Goal: Information Seeking & Learning: Compare options

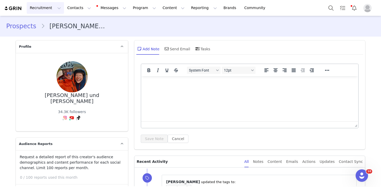
scroll to position [619, 0]
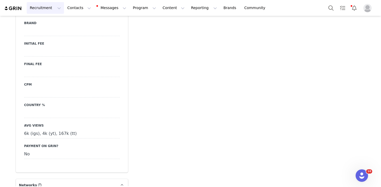
click at [53, 4] on button "Recruitment Recruitment" at bounding box center [45, 8] width 37 height 12
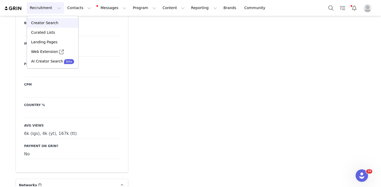
click at [50, 22] on p "Creator Search" at bounding box center [44, 22] width 27 height 5
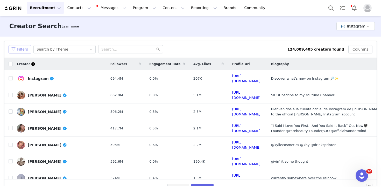
click at [13, 48] on button "Filters" at bounding box center [20, 49] width 23 height 8
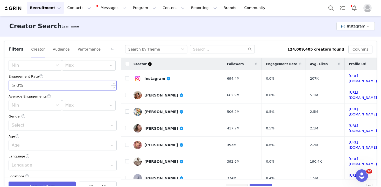
scroll to position [43, 0]
click at [33, 68] on div "Min" at bounding box center [32, 66] width 41 height 5
click at [25, 101] on li "20k" at bounding box center [35, 103] width 53 height 8
click at [80, 65] on div "Max" at bounding box center [85, 66] width 41 height 5
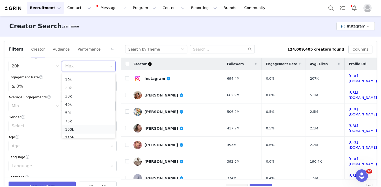
click at [72, 129] on li "100k" at bounding box center [88, 129] width 53 height 8
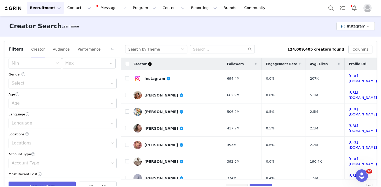
scroll to position [88, 0]
click at [28, 77] on div "Select" at bounding box center [61, 80] width 98 height 10
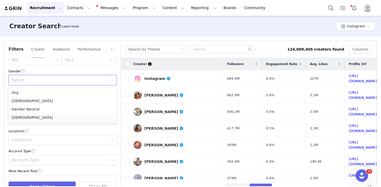
click at [19, 116] on li "Male" at bounding box center [63, 117] width 108 height 8
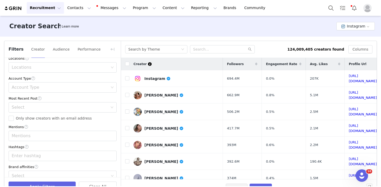
scroll to position [172, 0]
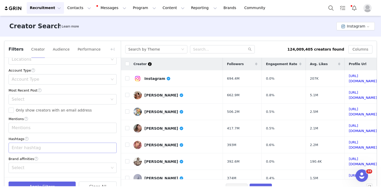
click at [25, 150] on div "Enter hashtag" at bounding box center [60, 147] width 97 height 5
click at [42, 137] on div "Hashtags" at bounding box center [63, 138] width 108 height 5
click at [28, 148] on div "Enter hashtag" at bounding box center [60, 147] width 97 height 5
type input "berlin"
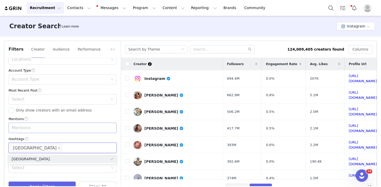
scroll to position [14, 0]
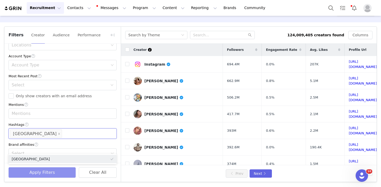
click at [46, 173] on button "Apply Filters" at bounding box center [42, 172] width 67 height 10
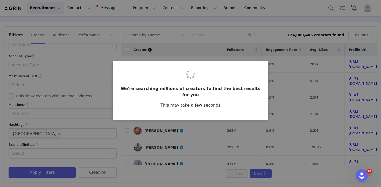
click at [63, 37] on div "We're searching millions of creators to find the best results for you This may …" at bounding box center [190, 93] width 381 height 187
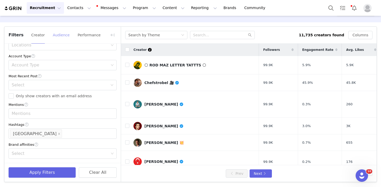
click at [64, 37] on button "Audience" at bounding box center [61, 35] width 17 height 8
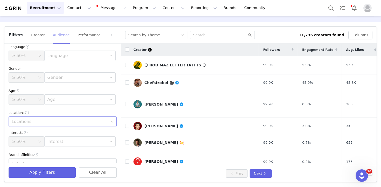
scroll to position [3, 0]
click at [36, 120] on div "Locations" at bounding box center [60, 121] width 97 height 5
type input "ger"
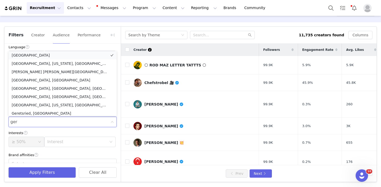
click at [24, 52] on li "Germany" at bounding box center [63, 55] width 108 height 8
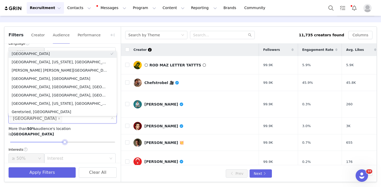
scroll to position [1, 0]
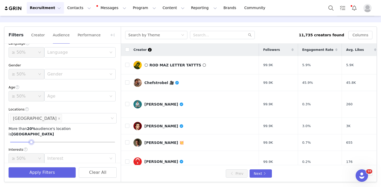
drag, startPoint x: 65, startPoint y: 138, endPoint x: 32, endPoint y: 137, distance: 33.7
click at [32, 140] on div at bounding box center [32, 142] width 4 height 4
click at [61, 71] on div "Gender" at bounding box center [78, 74] width 62 height 10
click at [59, 85] on li "Male" at bounding box center [79, 85] width 71 height 8
click at [29, 71] on div "≥ 50%" at bounding box center [25, 74] width 26 height 10
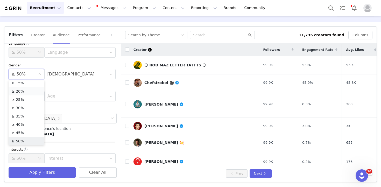
scroll to position [26, 0]
click at [25, 92] on li "≥ 20%" at bounding box center [27, 93] width 36 height 8
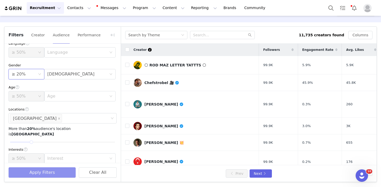
click at [53, 169] on button "Apply Filters" at bounding box center [42, 172] width 67 height 10
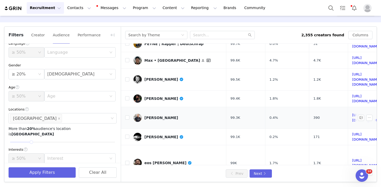
scroll to position [64, 0]
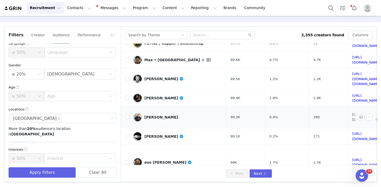
click at [352, 112] on link "https://www.instagram.com/daniel_krauseberlin/" at bounding box center [366, 116] width 28 height 9
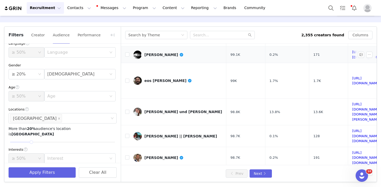
scroll to position [146, 0]
click at [269, 174] on button "Next" at bounding box center [261, 173] width 22 height 8
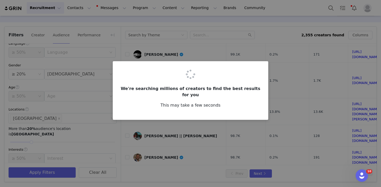
scroll to position [0, 0]
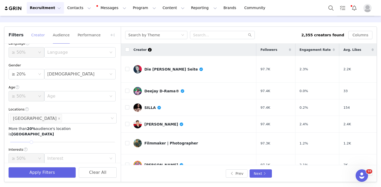
click at [38, 33] on button "Creator" at bounding box center [38, 35] width 14 height 8
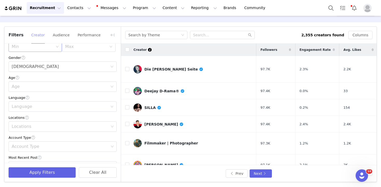
scroll to position [172, 0]
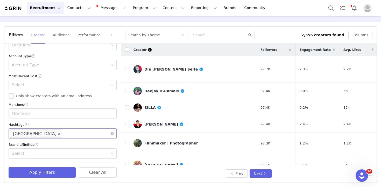
click at [58, 133] on icon "icon: close" at bounding box center [59, 133] width 3 height 3
click at [26, 133] on div "Enter hashtag" at bounding box center [60, 133] width 97 height 5
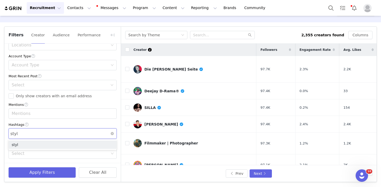
type input "style"
click at [52, 172] on button "Apply Filters" at bounding box center [42, 172] width 67 height 10
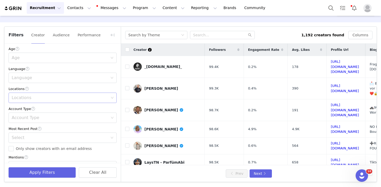
scroll to position [116, 0]
click at [31, 95] on div "Locations" at bounding box center [60, 98] width 101 height 10
type input "hamb"
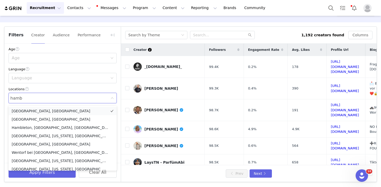
click at [28, 108] on li "Hamburg, Germany" at bounding box center [63, 111] width 108 height 8
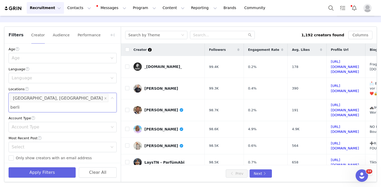
type input "berlin"
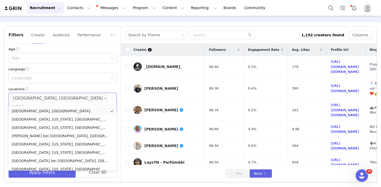
click at [57, 110] on li "Berlin, Germany" at bounding box center [63, 111] width 108 height 8
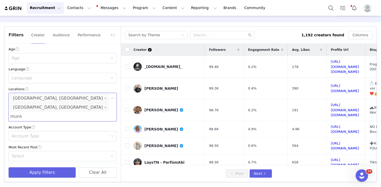
type input "munich"
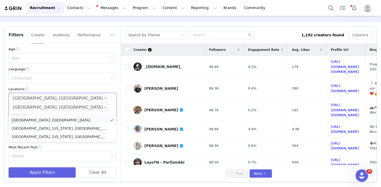
click at [34, 118] on li "Munich, Germany" at bounding box center [63, 120] width 108 height 8
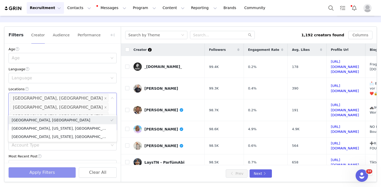
click at [48, 170] on button "Apply Filters" at bounding box center [42, 172] width 67 height 10
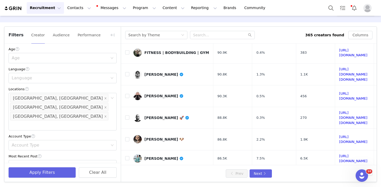
scroll to position [222, 0]
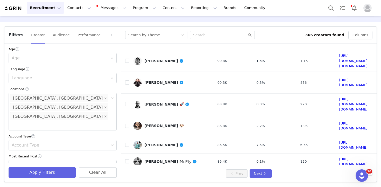
click at [33, 160] on div "Select" at bounding box center [61, 165] width 98 height 10
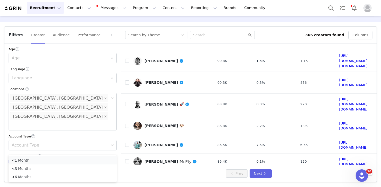
click at [32, 157] on li "<1 Month" at bounding box center [63, 160] width 108 height 8
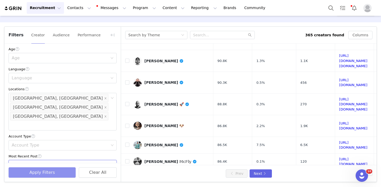
click at [35, 171] on button "Apply Filters" at bounding box center [42, 172] width 67 height 10
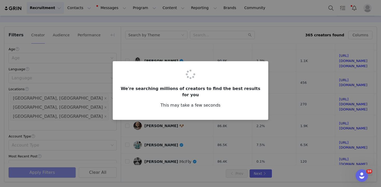
scroll to position [0, 0]
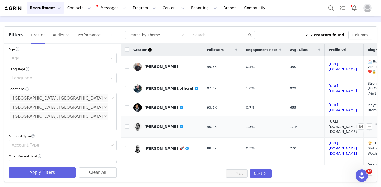
click at [346, 119] on link "https://www.instagram.com/paco.sanchez76/" at bounding box center [343, 126] width 28 height 14
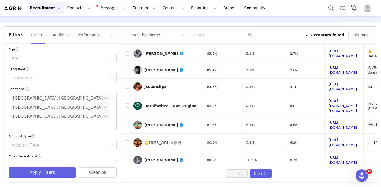
scroll to position [212, 0]
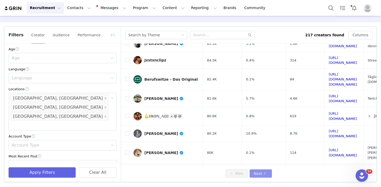
click at [268, 171] on button "Next" at bounding box center [261, 173] width 22 height 8
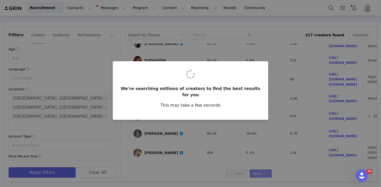
scroll to position [0, 0]
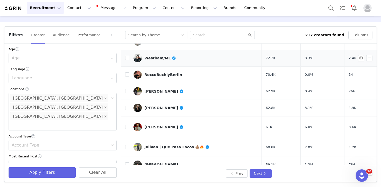
scroll to position [96, 0]
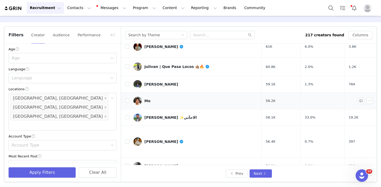
scroll to position [177, 0]
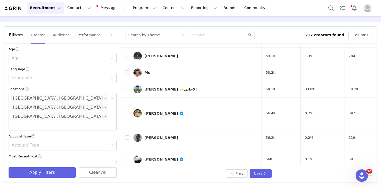
scroll to position [224, 0]
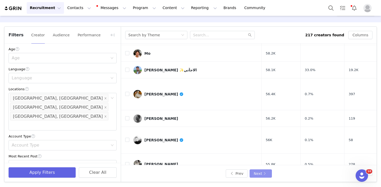
click at [259, 173] on button "Next" at bounding box center [261, 173] width 22 height 8
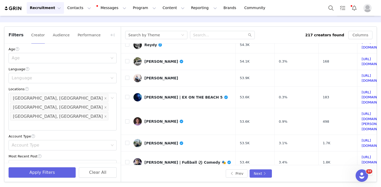
scroll to position [103, 0]
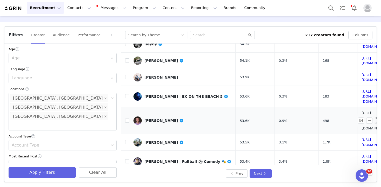
click at [362, 111] on link "https://www.instagram.com/samuel.elioth/" at bounding box center [376, 120] width 28 height 19
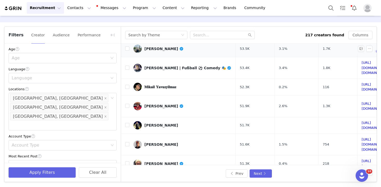
scroll to position [210, 0]
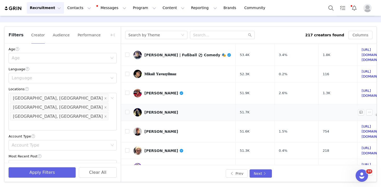
click at [362, 108] on link "https://www.instagram.com/marvynschnyder/" at bounding box center [376, 112] width 28 height 9
click at [258, 172] on button "Next" at bounding box center [261, 173] width 22 height 8
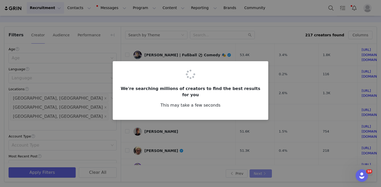
scroll to position [0, 0]
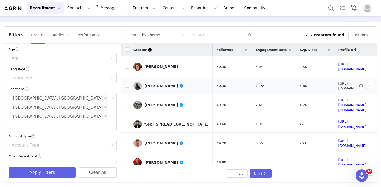
click at [344, 81] on link "https://www.instagram.com/robert_maaser/" at bounding box center [353, 85] width 28 height 9
click at [339, 139] on link "https://www.instagram.com/felixgabel_/" at bounding box center [353, 143] width 28 height 9
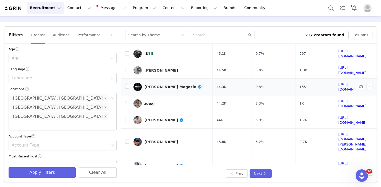
scroll to position [207, 0]
click at [342, 128] on td "https://www.instagram.com/daniel.lbdv/" at bounding box center [353, 141] width 39 height 27
click at [339, 132] on link "https://www.instagram.com/daniel.lbdv/" at bounding box center [353, 141] width 28 height 19
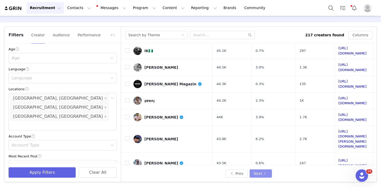
click at [266, 175] on button "Next" at bounding box center [261, 173] width 22 height 8
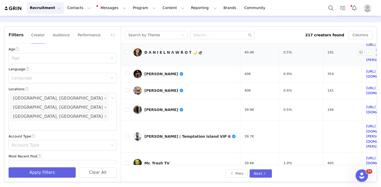
scroll to position [73, 0]
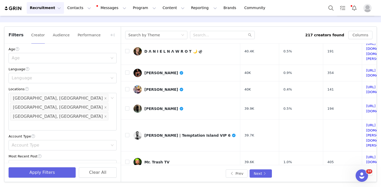
click at [366, 177] on link "https://www.instagram.com/bobbyalexanderstein/" at bounding box center [380, 181] width 28 height 9
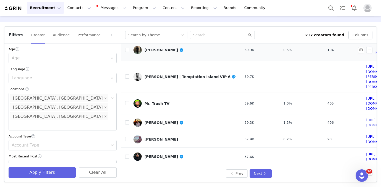
scroll to position [132, 0]
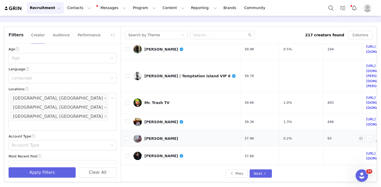
click at [366, 134] on link "https://www.instagram.com/kevynsiclaro/" at bounding box center [380, 138] width 28 height 9
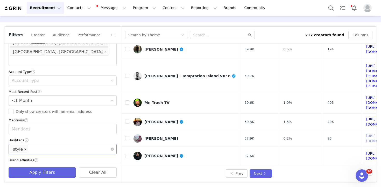
click at [25, 148] on icon "icon: close" at bounding box center [26, 149] width 2 height 2
click at [19, 146] on div "Enter hashtag" at bounding box center [60, 148] width 97 height 5
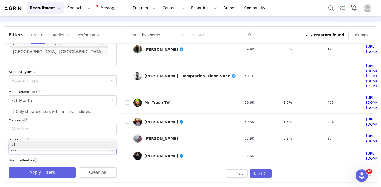
type input "vlog"
type input "city"
type input "urban"
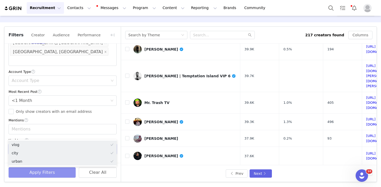
click at [31, 175] on button "Apply Filters" at bounding box center [42, 172] width 67 height 10
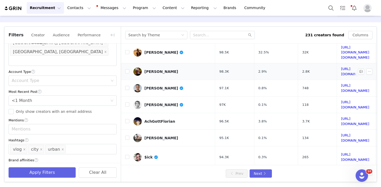
scroll to position [43, 0]
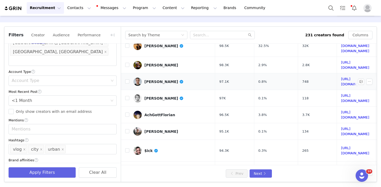
click at [337, 75] on td "https://www.instagram.com/allefarben_official/" at bounding box center [356, 81] width 39 height 17
click at [341, 77] on link "https://www.instagram.com/allefarben_official/" at bounding box center [355, 81] width 28 height 9
click at [337, 90] on td "https://www.instagram.com/normanohler/" at bounding box center [356, 98] width 39 height 17
click at [341, 94] on link "https://www.instagram.com/normanohler/" at bounding box center [355, 98] width 28 height 9
click at [341, 110] on link "https://www.instagram.com/achgottflorian/" at bounding box center [355, 114] width 28 height 9
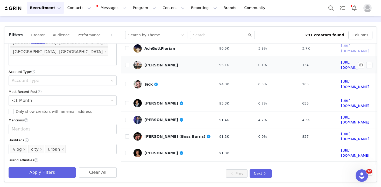
scroll to position [110, 0]
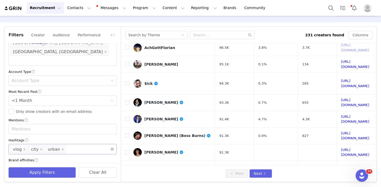
click at [41, 145] on li "city" at bounding box center [36, 149] width 16 height 8
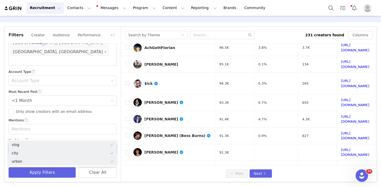
click at [40, 148] on icon "icon: close" at bounding box center [41, 149] width 3 height 3
click at [45, 148] on icon "icon: close" at bounding box center [46, 149] width 3 height 3
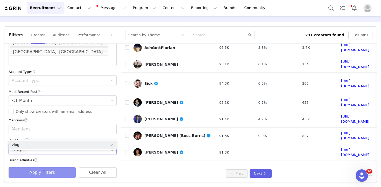
click at [45, 170] on button "Apply Filters" at bounding box center [42, 172] width 67 height 10
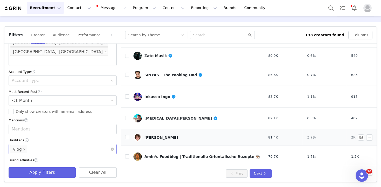
scroll to position [130, 46]
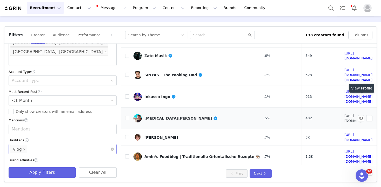
click at [344, 114] on link "https://www.instagram.com/tobilanger/" at bounding box center [358, 118] width 28 height 9
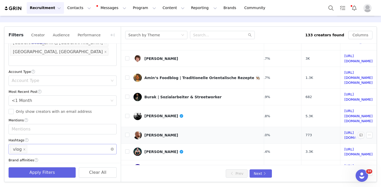
scroll to position [215, 46]
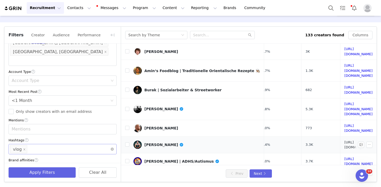
click at [344, 140] on link "https://www.instagram.com/larsludwig1/" at bounding box center [358, 144] width 28 height 9
click at [263, 175] on button "Next" at bounding box center [261, 173] width 22 height 8
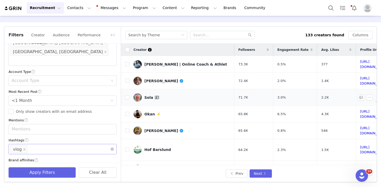
click at [360, 97] on link "https://www.instagram.com/solalicious/" at bounding box center [374, 97] width 28 height 9
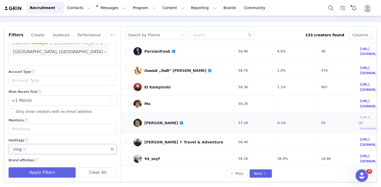
scroll to position [206, 0]
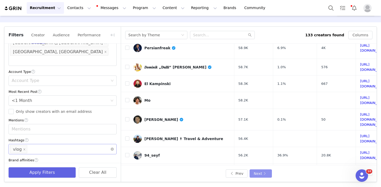
click at [268, 173] on button "Next" at bounding box center [261, 173] width 22 height 8
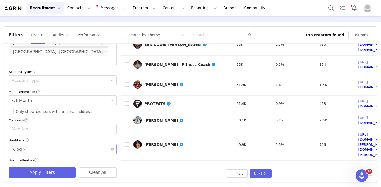
scroll to position [53, 0]
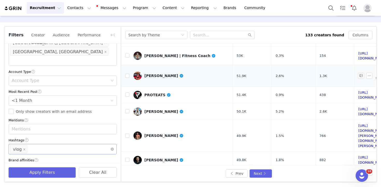
click at [358, 71] on link "https://www.instagram.com/matthias_beerbaum/" at bounding box center [372, 75] width 28 height 9
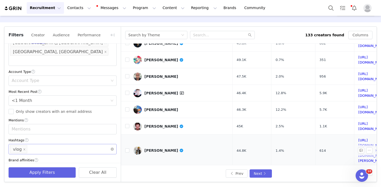
scroll to position [171, 0]
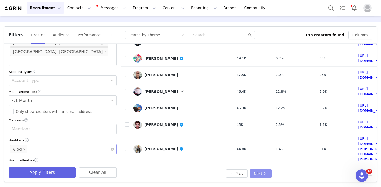
click at [260, 173] on button "Next" at bounding box center [261, 173] width 22 height 8
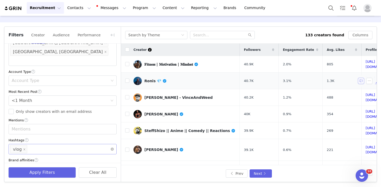
click at [362, 78] on button "button" at bounding box center [361, 81] width 6 height 6
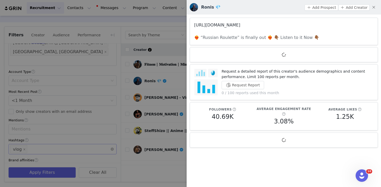
click at [240, 23] on link "https://www.instagram.com/ronisgoliath/" at bounding box center [217, 25] width 46 height 5
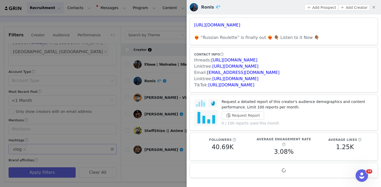
click at [176, 41] on div at bounding box center [190, 93] width 381 height 187
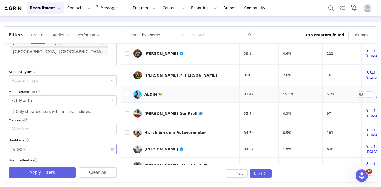
scroll to position [101, 0]
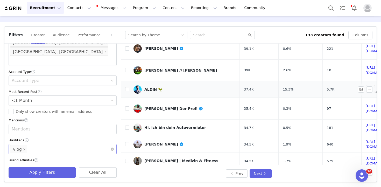
click at [366, 85] on link "https://www.instagram.com/aldinzhc/" at bounding box center [380, 89] width 28 height 9
click at [359, 177] on button "button" at bounding box center [361, 180] width 6 height 6
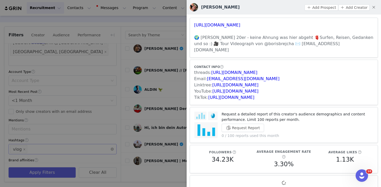
click at [168, 41] on div at bounding box center [190, 93] width 381 height 187
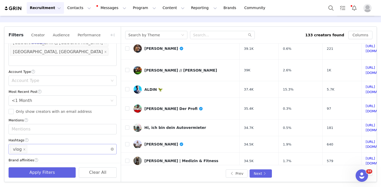
click at [366, 175] on link "https://www.instagram.com/leon_kluetsch/" at bounding box center [380, 179] width 28 height 9
click at [264, 174] on button "Next" at bounding box center [261, 173] width 22 height 8
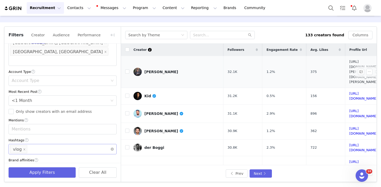
click at [349, 63] on link "https://www.instagram.com/justin.nedved/" at bounding box center [363, 72] width 28 height 24
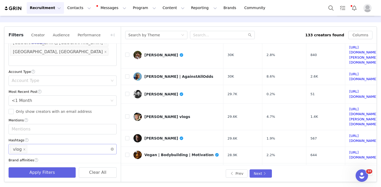
scroll to position [116, 0]
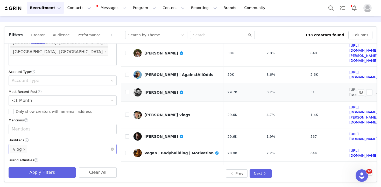
click at [349, 88] on link "https://www.instagram.com/felixthoennessen/" at bounding box center [363, 92] width 28 height 9
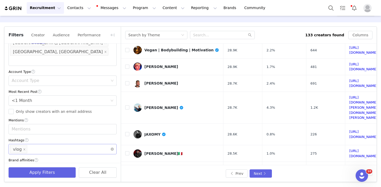
click at [349, 130] on link "https://www.instagram.com/jaxomy/" at bounding box center [363, 134] width 28 height 9
click at [25, 145] on li "vlog" at bounding box center [18, 149] width 17 height 8
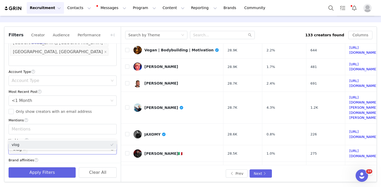
click at [25, 145] on li "vlog" at bounding box center [18, 149] width 17 height 8
click at [23, 148] on icon "icon: close" at bounding box center [24, 149] width 3 height 3
click at [19, 146] on div "Enter hashtag" at bounding box center [60, 148] width 97 height 5
type input "bike"
click at [38, 173] on button "Apply Filters" at bounding box center [42, 172] width 67 height 10
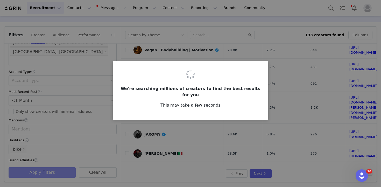
scroll to position [0, 0]
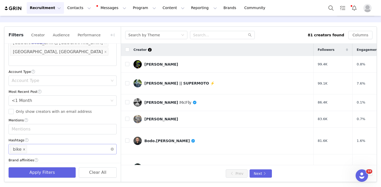
click at [24, 148] on icon "icon: close" at bounding box center [24, 149] width 3 height 3
click at [24, 146] on div "Enter hashtag" at bounding box center [60, 148] width 97 height 5
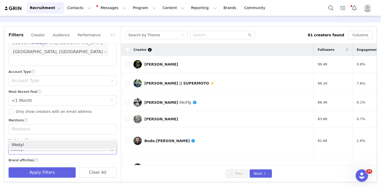
type input "lifestyle"
click at [41, 168] on button "Apply Filters" at bounding box center [42, 172] width 67 height 10
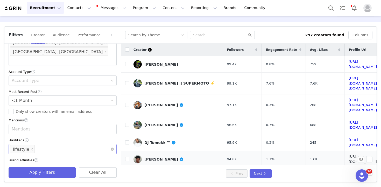
click at [349, 154] on link "https://www.instagram.com/niklas_dee/" at bounding box center [363, 158] width 28 height 9
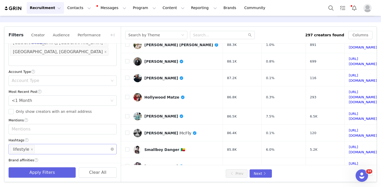
scroll to position [221, 0]
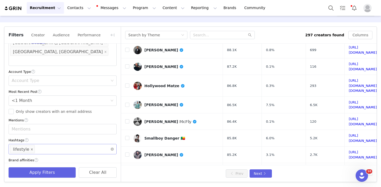
click at [31, 148] on icon "icon: close" at bounding box center [32, 149] width 3 height 3
click at [32, 146] on div "Enter hashtag" at bounding box center [60, 148] width 97 height 5
click at [32, 124] on div "Mentions" at bounding box center [60, 129] width 101 height 10
click at [24, 164] on div "Select" at bounding box center [60, 169] width 101 height 10
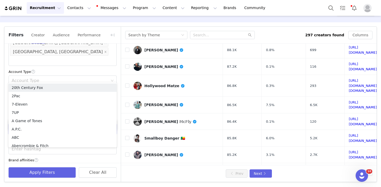
click at [41, 166] on div "Select" at bounding box center [60, 168] width 97 height 5
type input "nike"
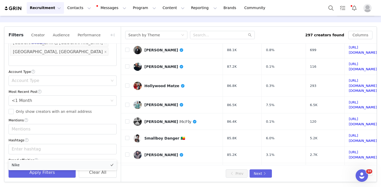
click at [36, 163] on li "Nike" at bounding box center [63, 165] width 108 height 8
click at [22, 161] on div "Current Creators Hide creators in my CRM Bio Phrase Follower Count Min 20k Max …" at bounding box center [62, 20] width 116 height 315
click at [33, 164] on div "Select Nike" at bounding box center [60, 169] width 101 height 10
type input "ad"
click at [32, 165] on input "ad" at bounding box center [30, 169] width 3 height 8
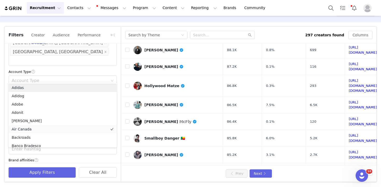
scroll to position [0, 0]
click at [21, 86] on li "Adidas" at bounding box center [63, 87] width 108 height 8
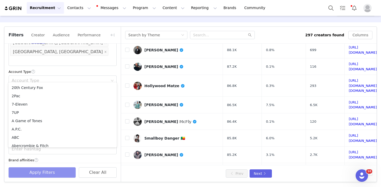
click at [48, 169] on button "Apply Filters" at bounding box center [42, 172] width 67 height 10
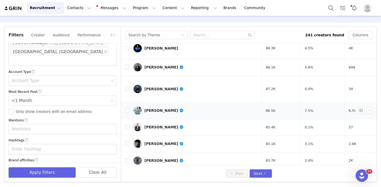
scroll to position [145, 0]
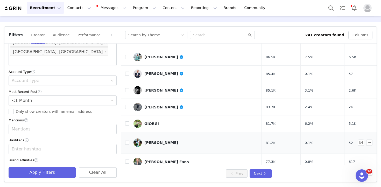
scroll to position [213, 0]
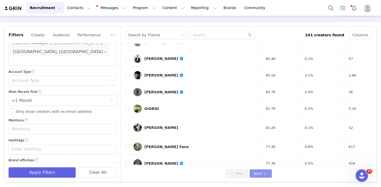
click at [261, 174] on button "Next" at bounding box center [261, 173] width 22 height 8
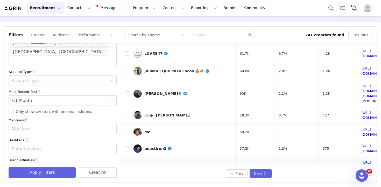
scroll to position [218, 0]
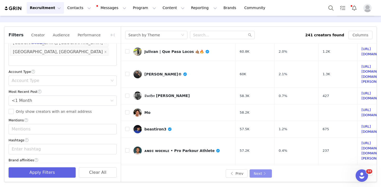
click at [268, 172] on button "Next" at bounding box center [261, 173] width 22 height 8
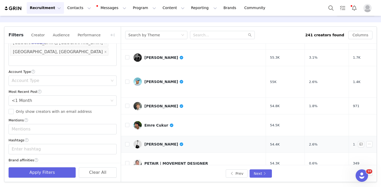
scroll to position [58, 0]
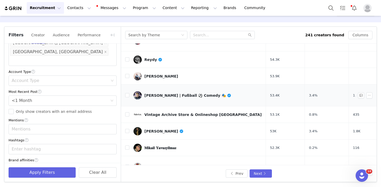
scroll to position [179, 0]
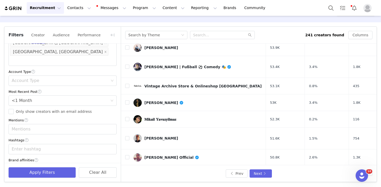
click at [263, 172] on button "Next" at bounding box center [261, 173] width 22 height 8
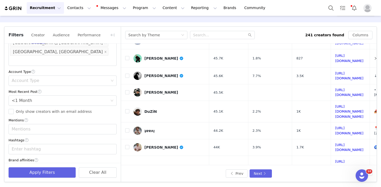
scroll to position [210, 0]
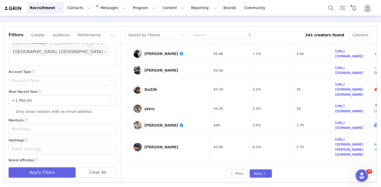
click at [344, 186] on link "https://www.instagram.com/maxxsportz/" at bounding box center [349, 190] width 28 height 9
click at [268, 173] on button "Next" at bounding box center [261, 173] width 22 height 8
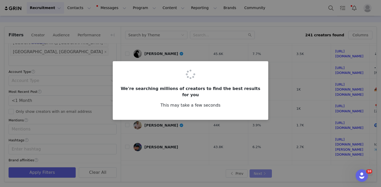
scroll to position [0, 0]
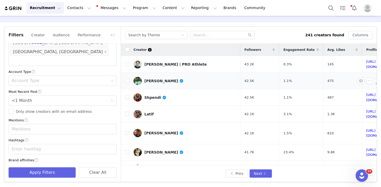
click at [366, 81] on link "https://www.instagram.com/tino_steinborn/" at bounding box center [380, 80] width 28 height 9
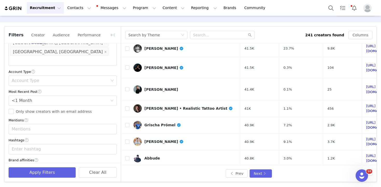
scroll to position [210, 0]
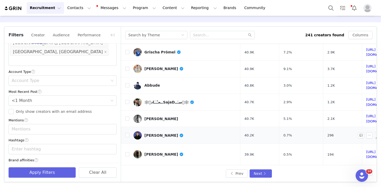
click at [366, 131] on link "https://www.instagram.com/philipp_gladsome/" at bounding box center [380, 135] width 28 height 9
click at [261, 173] on button "Next" at bounding box center [261, 173] width 22 height 8
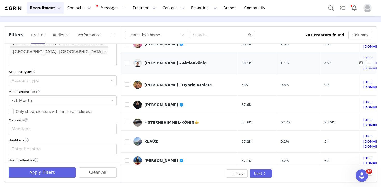
scroll to position [54, 0]
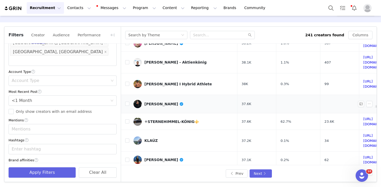
click at [363, 100] on link "https://www.instagram.com/nicoskyriakopoulos/" at bounding box center [377, 104] width 28 height 9
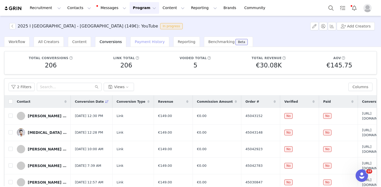
scroll to position [52, 0]
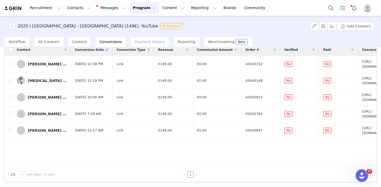
click at [138, 44] on div "Payment History" at bounding box center [149, 42] width 39 height 10
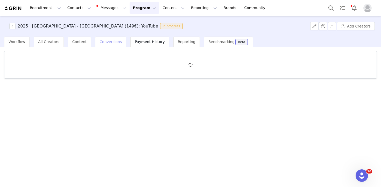
click at [111, 43] on span "Conversions" at bounding box center [111, 42] width 22 height 4
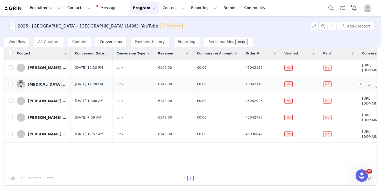
scroll to position [49, 0]
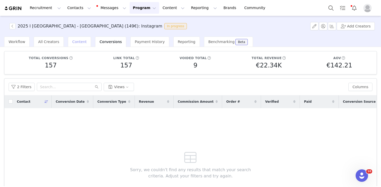
click span "Content"
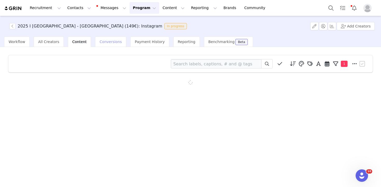
click span "Conversions"
